Goal: Navigation & Orientation: Find specific page/section

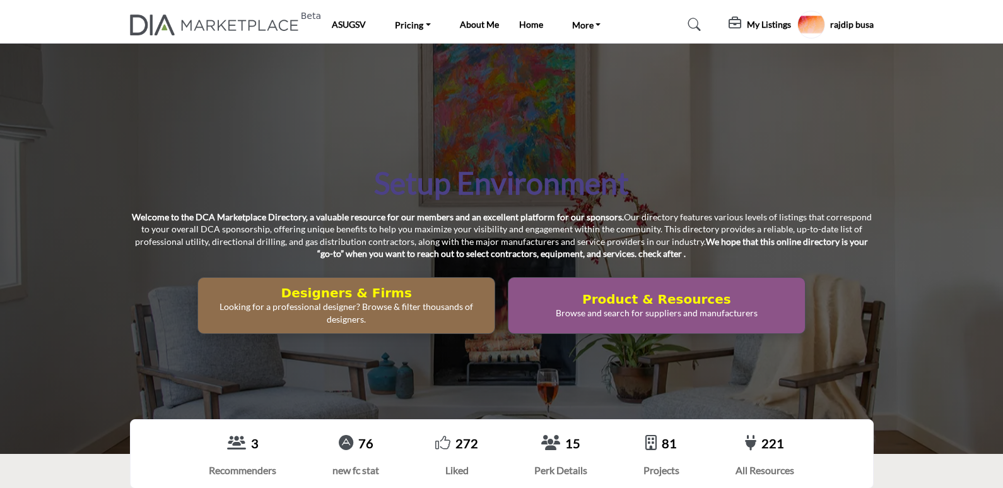
drag, startPoint x: 541, startPoint y: 226, endPoint x: 671, endPoint y: 276, distance: 139.2
click at [671, 276] on div "Setup Environment Welcome to the DCA Marketplace Directory, a valuable resource…" at bounding box center [502, 248] width 744 height 170
click at [704, 259] on p "Welcome to the DCA Marketplace Directory, a valuable resource for our members a…" at bounding box center [502, 235] width 744 height 49
click at [312, 156] on div "Setup Environment Welcome to the DCA Marketplace Directory, a valuable resource…" at bounding box center [501, 249] width 1003 height 410
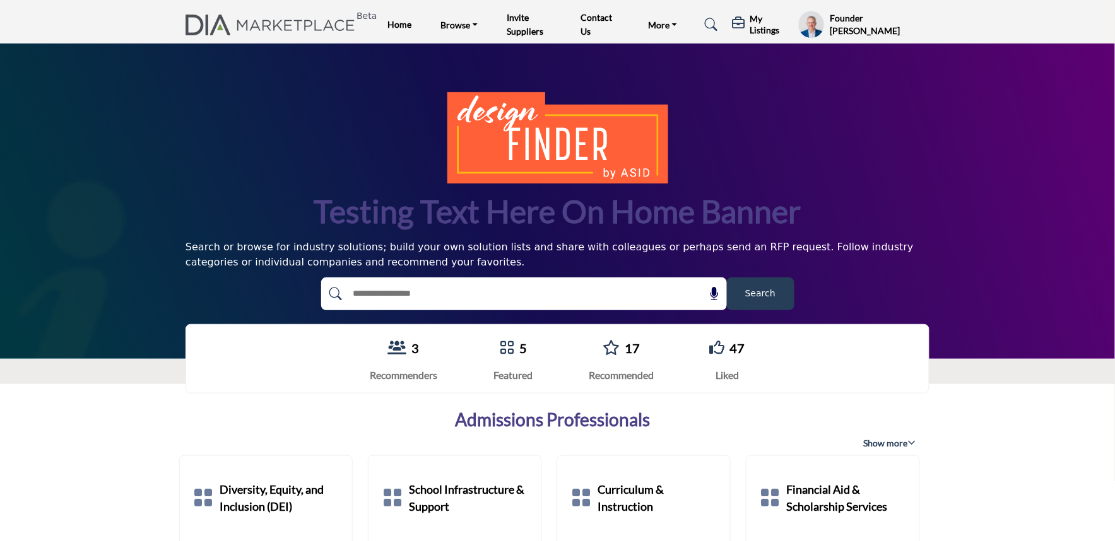
click at [828, 7] on nav "Beta Home Browse Listings Invite Suppliers Contact Us" at bounding box center [557, 24] width 1115 height 37
click at [825, 14] on div "Founder Andy S Steggles My Profile My Interests My Lists My Solutions My Produc…" at bounding box center [863, 25] width 131 height 28
click at [815, 22] on profile-featured-9d57d186-dcdc-4fd1-8698-ebbedcf867ac "Show hide supplier dropdown" at bounding box center [811, 25] width 26 height 28
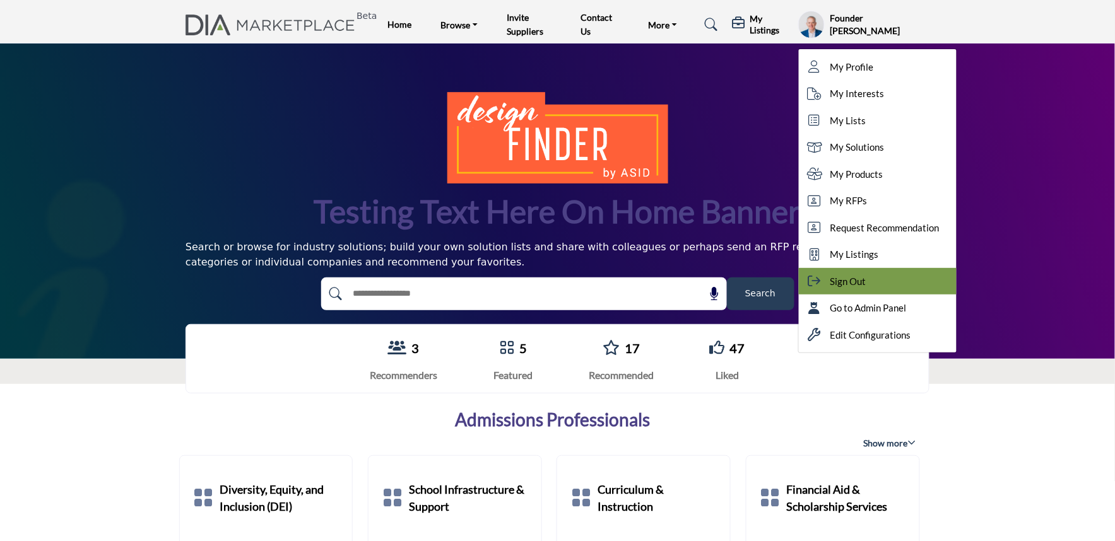
click at [841, 278] on span "Sign Out" at bounding box center [848, 281] width 36 height 15
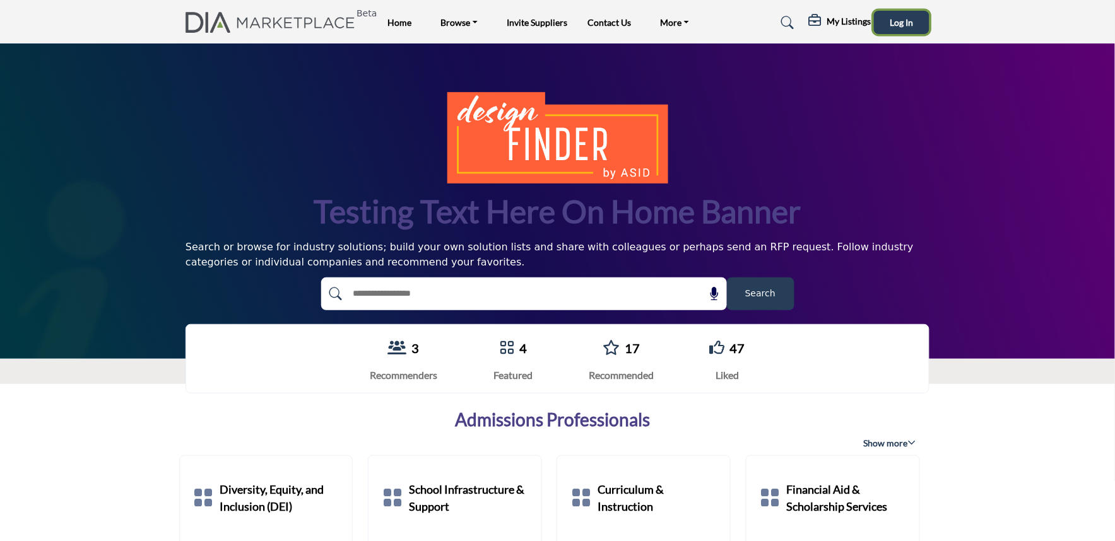
click at [886, 26] on button "Log In" at bounding box center [902, 22] width 56 height 23
click at [864, 20] on profile-featured-a43285a0-caf3-464a-be23-b5c09fe2e07e "Show hide supplier dropdown" at bounding box center [865, 25] width 28 height 28
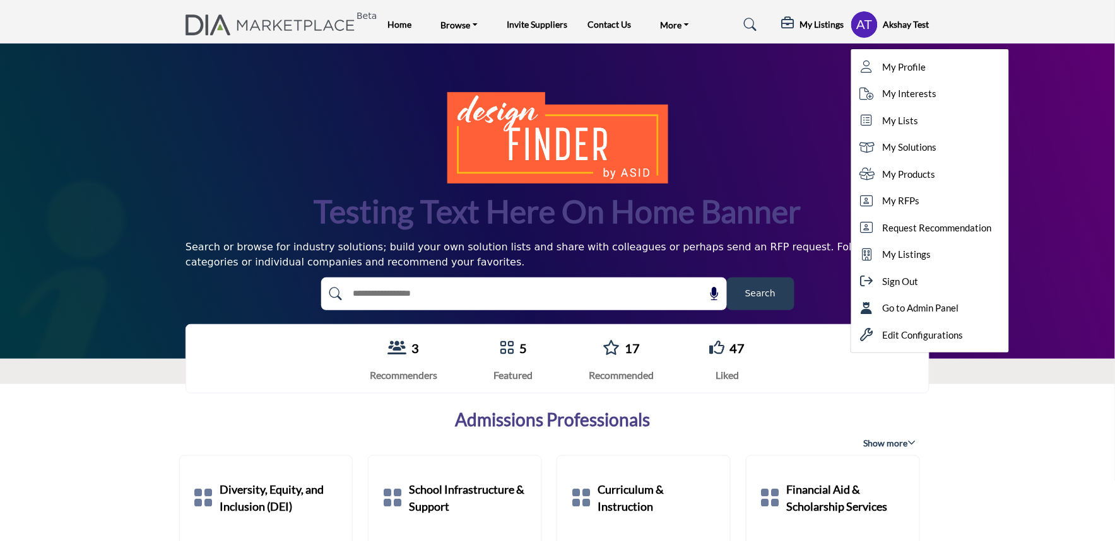
click at [1049, 148] on div "Testing text here on home banner Search or browse for industry solutions; build…" at bounding box center [557, 201] width 1115 height 315
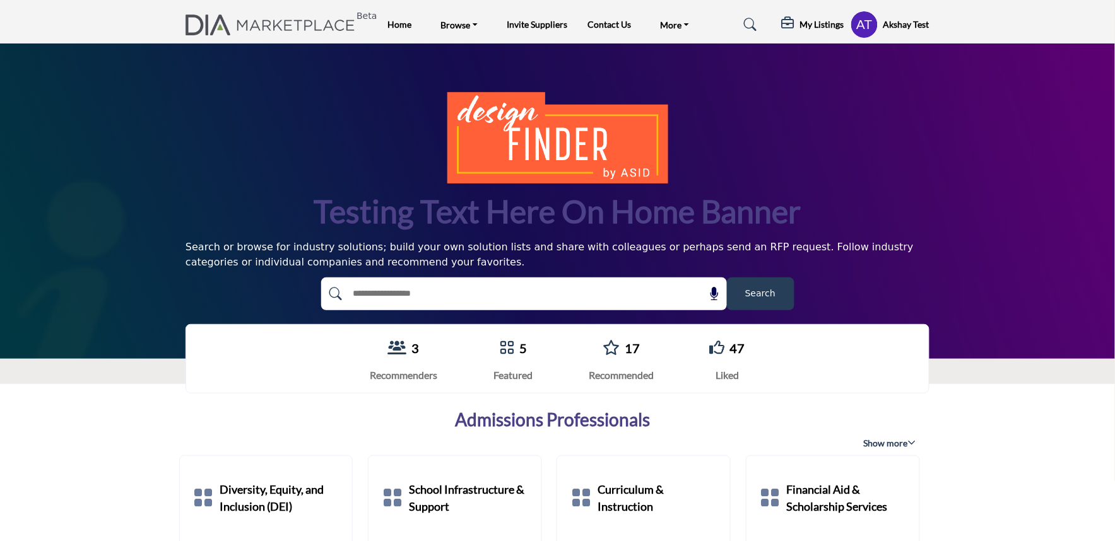
drag, startPoint x: 667, startPoint y: 216, endPoint x: 254, endPoint y: 216, distance: 413.3
click at [254, 216] on div "Testing text here on home banner Search or browse for industry solutions; build…" at bounding box center [557, 201] width 744 height 218
drag, startPoint x: 317, startPoint y: 206, endPoint x: 909, endPoint y: 257, distance: 594.0
click at [909, 261] on div "Testing text here on home banner Search or browse for industry solutions; build…" at bounding box center [557, 201] width 744 height 218
click at [288, 207] on div "Testing text here on home banner Search or browse for industry solutions; build…" at bounding box center [557, 201] width 744 height 218
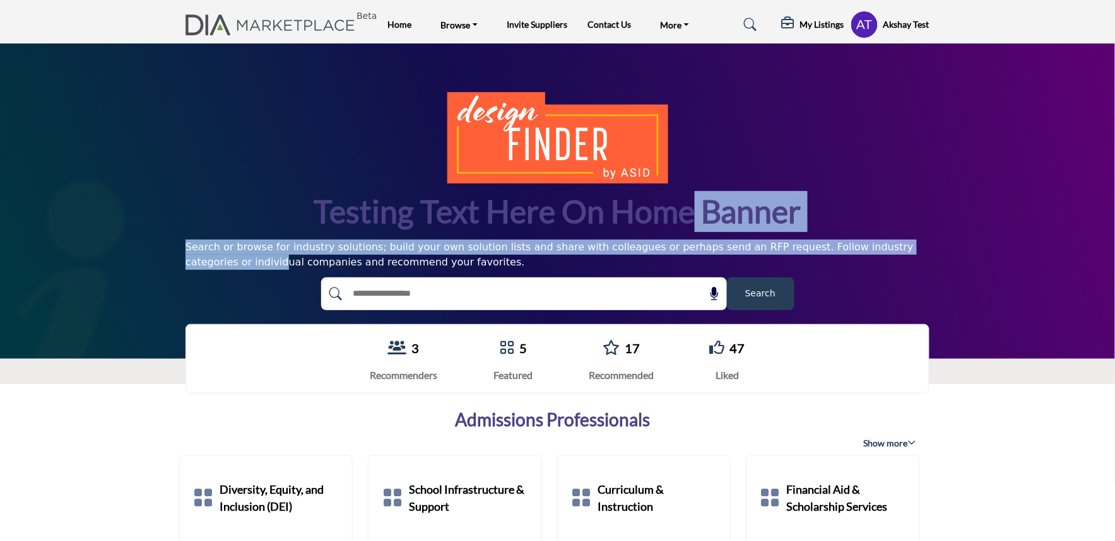
drag, startPoint x: 316, startPoint y: 210, endPoint x: 827, endPoint y: 253, distance: 512.2
click at [827, 253] on div "Testing text here on home banner Search or browse for industry solutions; build…" at bounding box center [557, 201] width 744 height 218
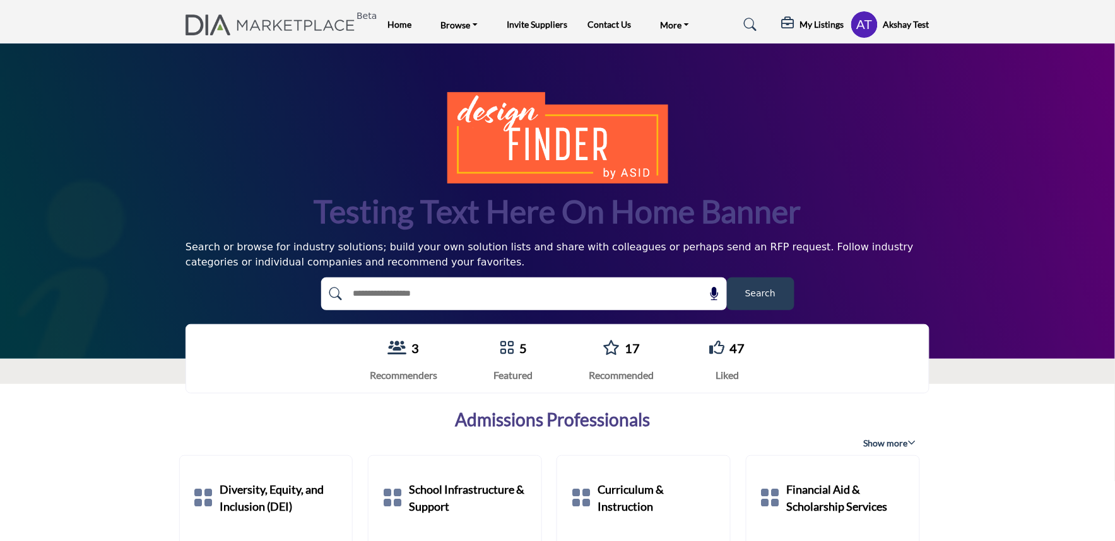
click at [150, 280] on div "Testing text here on home banner Search or browse for industry solutions; build…" at bounding box center [557, 201] width 1115 height 315
